Goal: Transaction & Acquisition: Purchase product/service

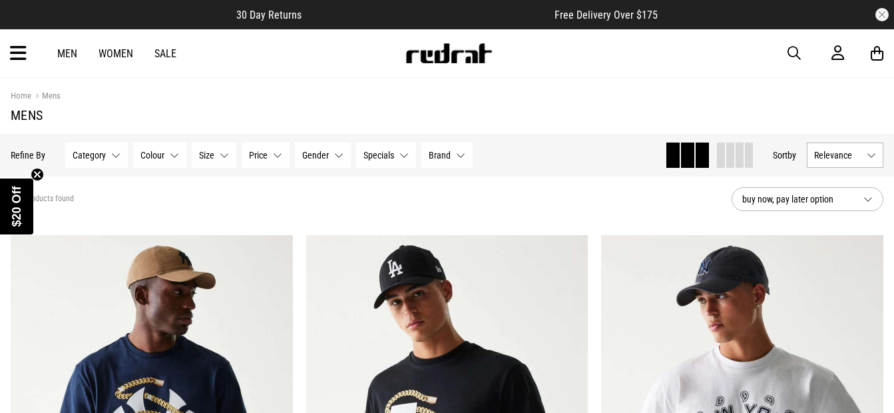
click at [19, 57] on icon at bounding box center [18, 54] width 17 height 22
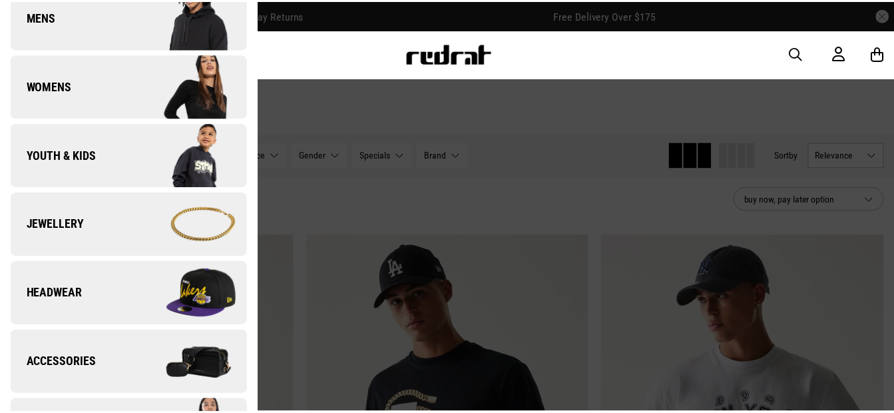
scroll to position [33, 0]
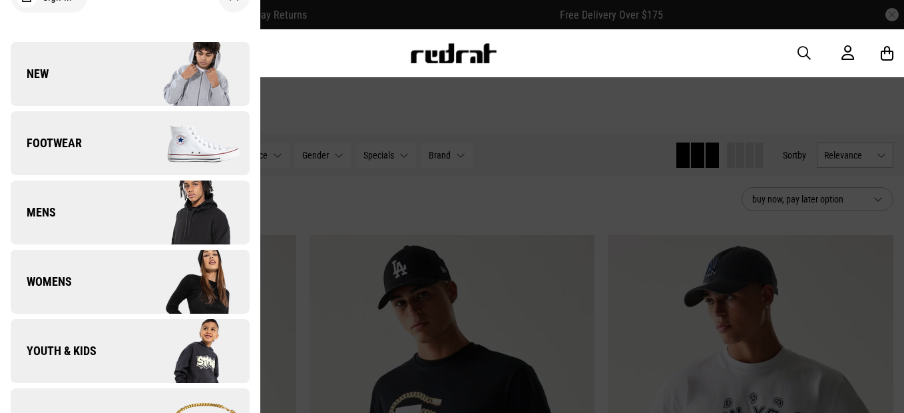
click at [335, 117] on div at bounding box center [452, 206] width 904 height 413
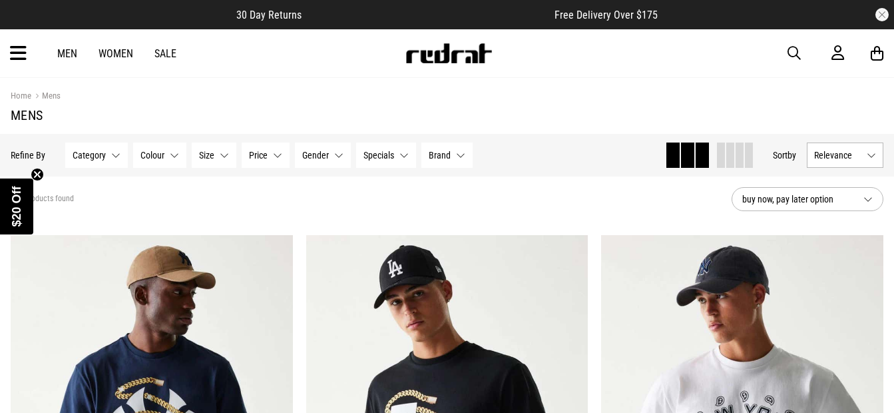
click at [115, 154] on button "Category None selected" at bounding box center [96, 154] width 63 height 25
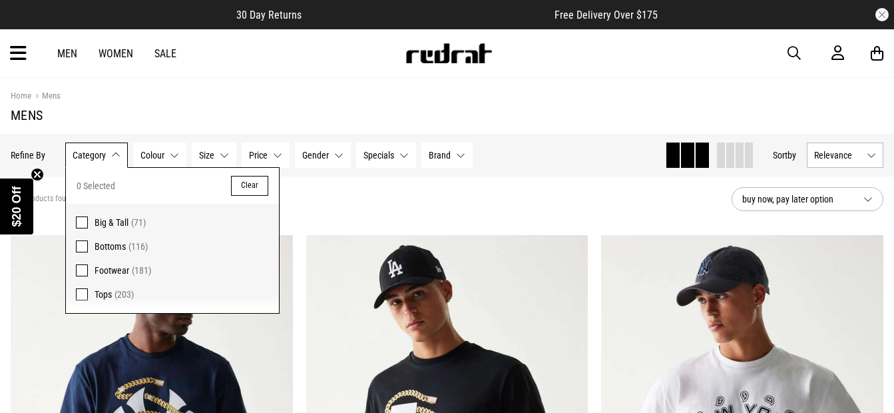
click at [85, 294] on span at bounding box center [82, 294] width 12 height 12
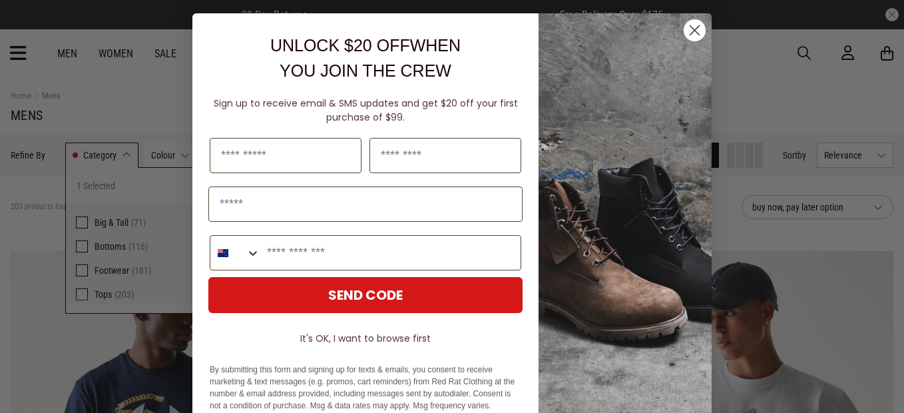
click at [179, 151] on div "Close dialog UNLOCK $20 OFF WHEN YOU JOIN THE CREW Sign up to receive email & S…" at bounding box center [452, 206] width 546 height 413
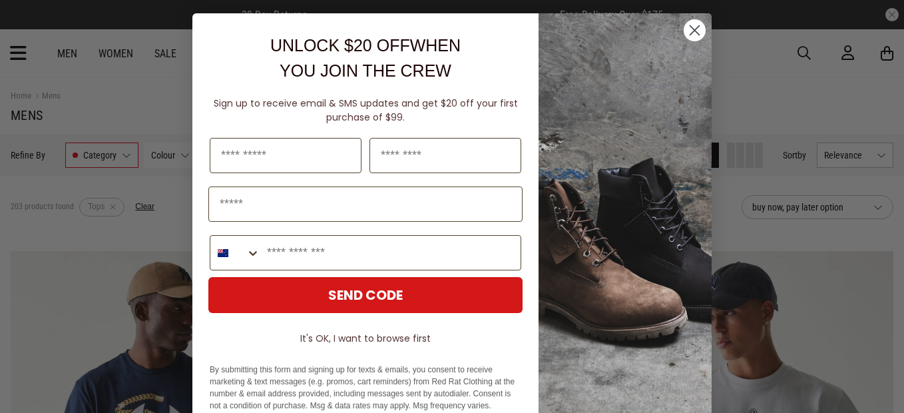
click at [687, 36] on circle "Close dialog" at bounding box center [694, 30] width 22 height 22
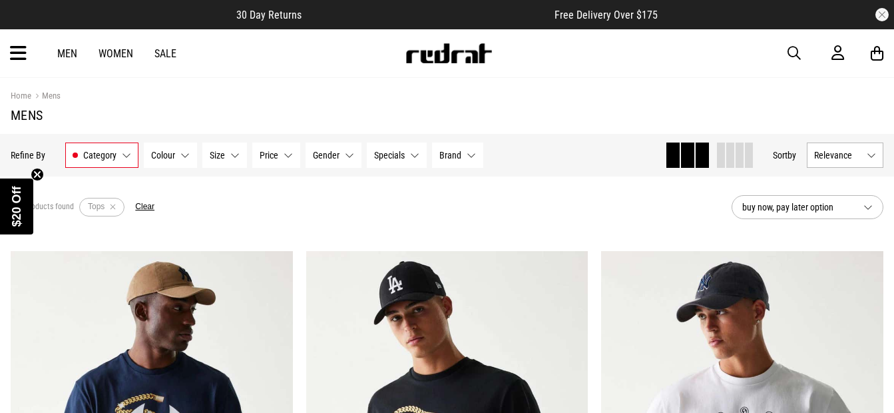
click at [172, 162] on button "Colour None selected" at bounding box center [170, 154] width 53 height 25
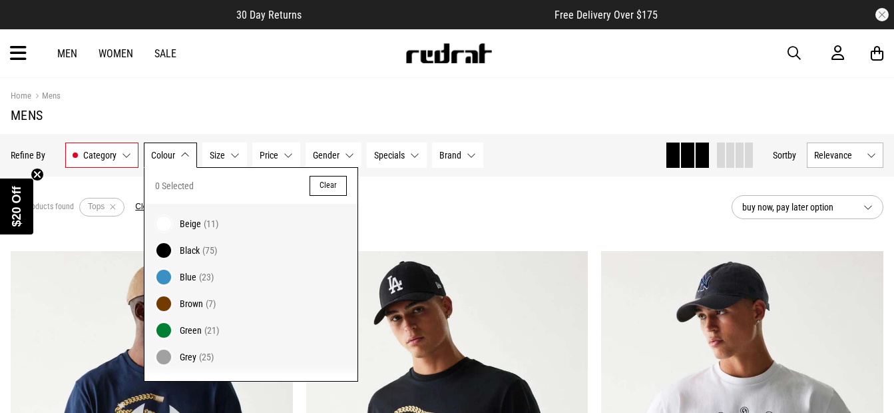
click at [161, 223] on span at bounding box center [163, 223] width 19 height 19
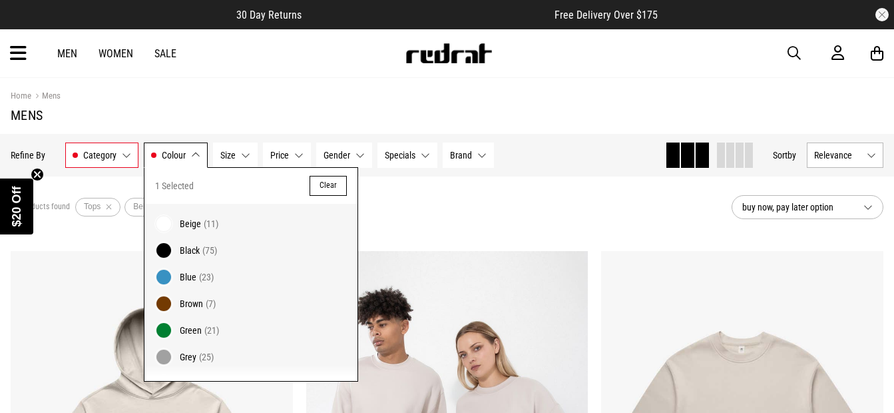
click at [164, 251] on span at bounding box center [163, 250] width 19 height 19
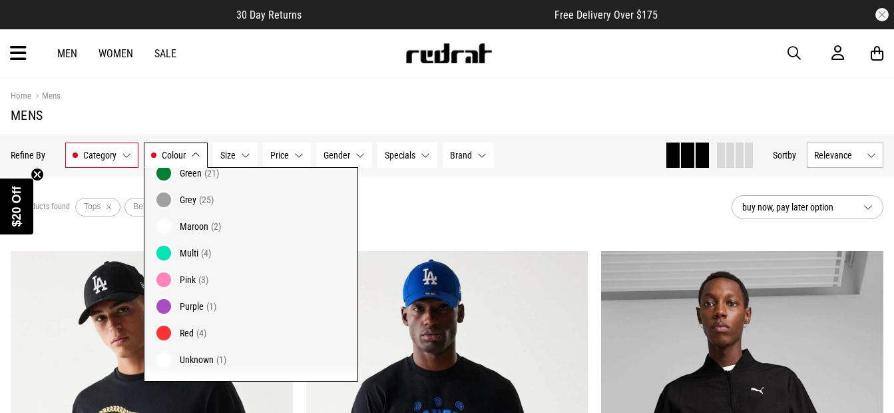
scroll to position [182, 0]
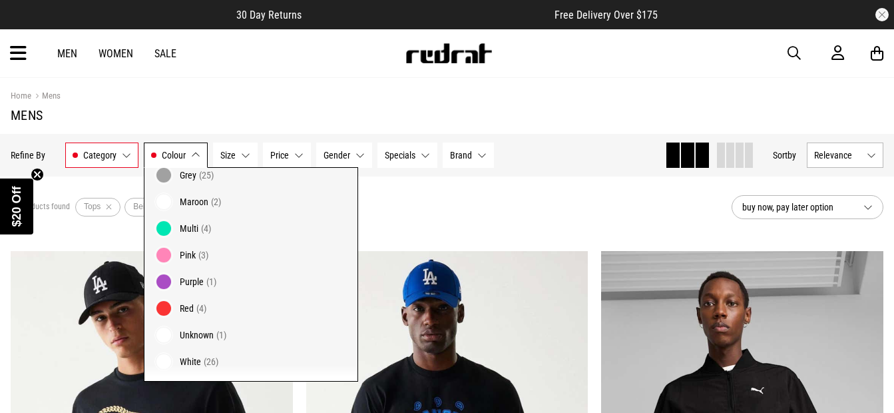
click at [164, 363] on span at bounding box center [163, 361] width 19 height 19
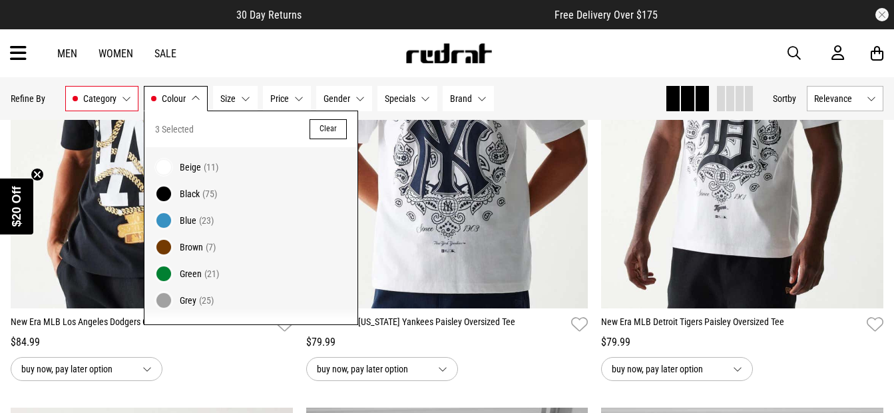
click at [164, 166] on span at bounding box center [163, 167] width 19 height 19
click at [553, 88] on div "Hide Refine s Refine By Filters Category Tops Category 1 Selected Clear Big & T…" at bounding box center [332, 98] width 643 height 29
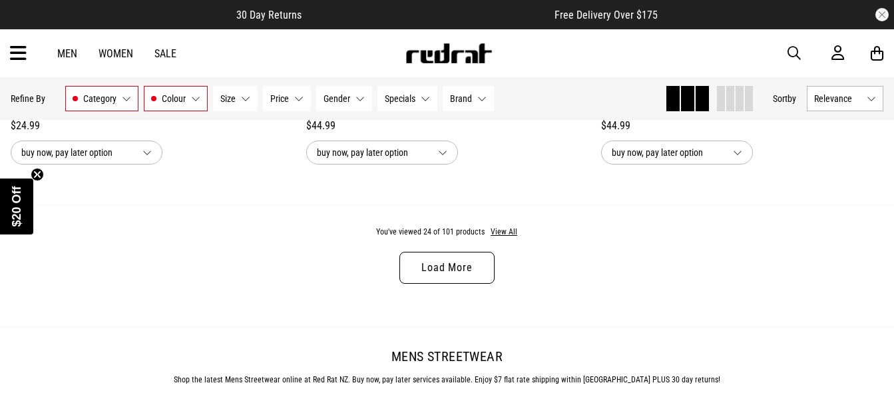
scroll to position [4018, 0]
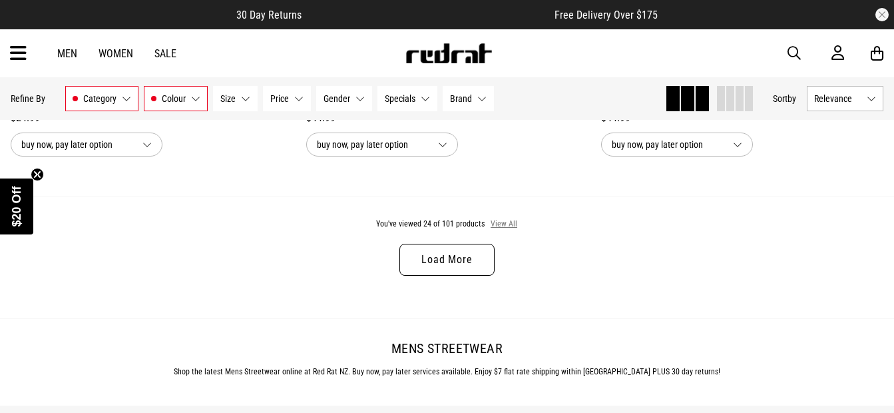
click at [508, 230] on button "View All" at bounding box center [504, 224] width 28 height 12
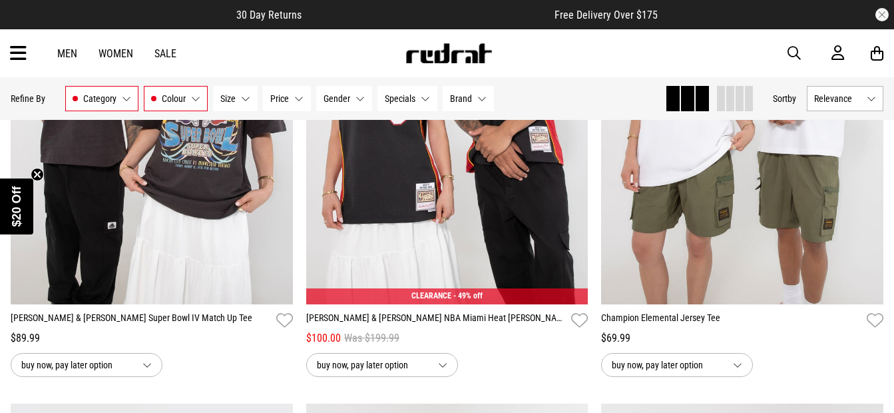
scroll to position [10305, 0]
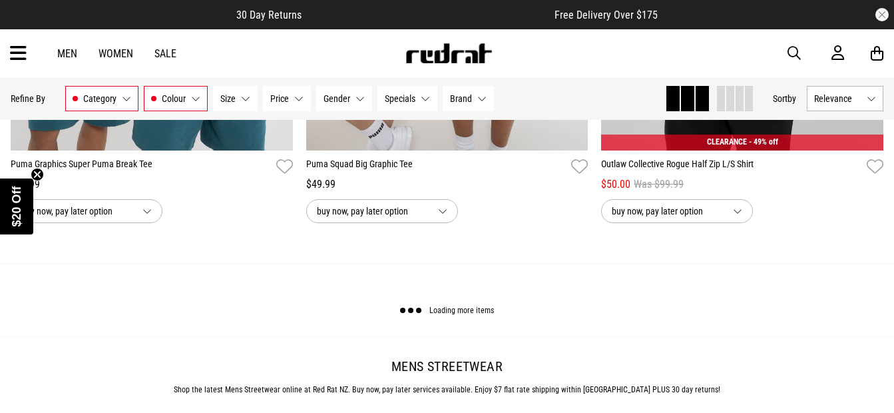
scroll to position [11919, 0]
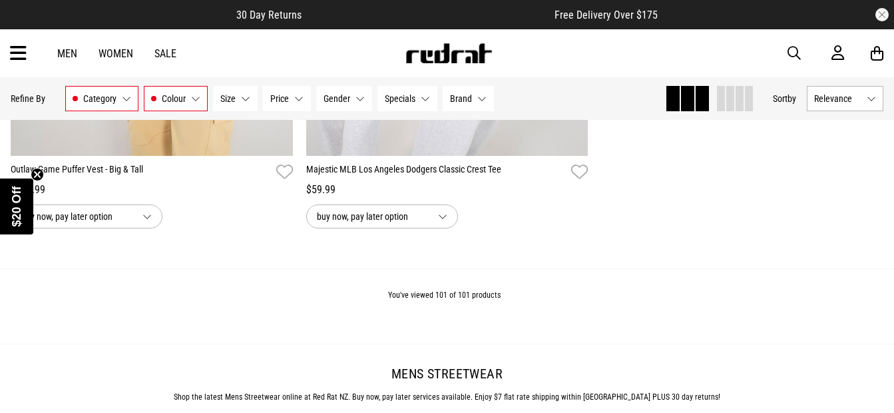
scroll to position [16785, 0]
